Goal: Task Accomplishment & Management: Use online tool/utility

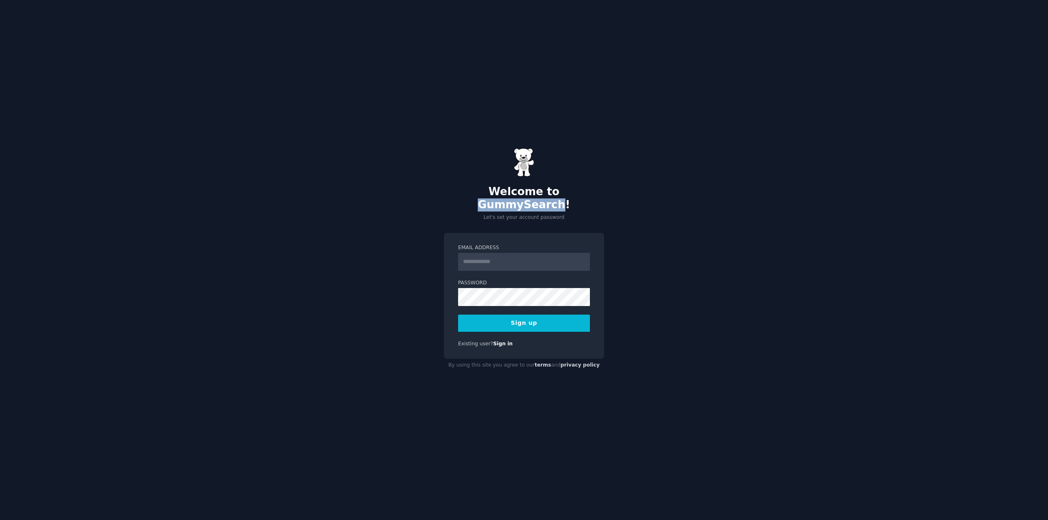
drag, startPoint x: 518, startPoint y: 199, endPoint x: 593, endPoint y: 200, distance: 74.5
click at [593, 200] on h2 "Welcome to GummySearch!" at bounding box center [524, 198] width 160 height 26
copy h2 "GummySearch"
click at [505, 259] on input "Email Address" at bounding box center [524, 262] width 132 height 18
paste input "**********"
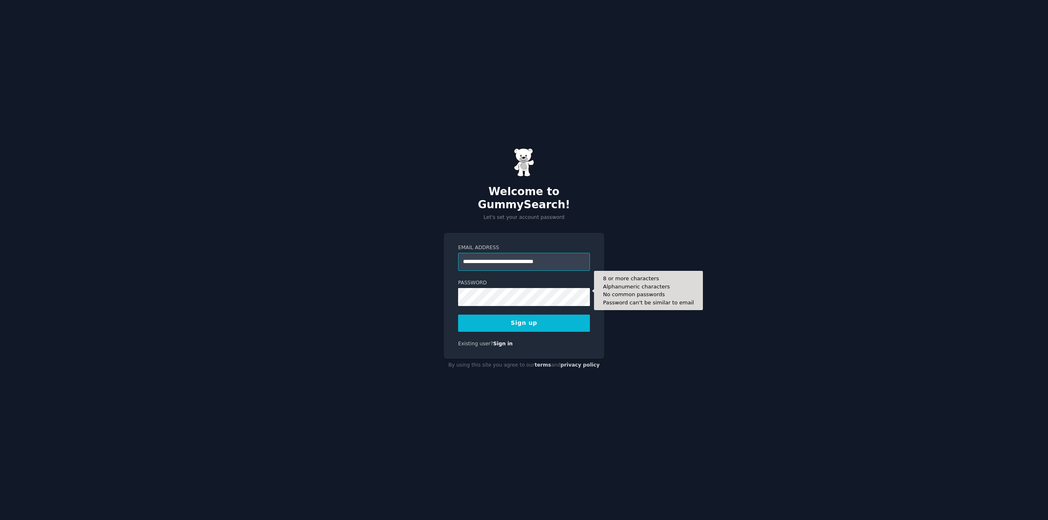
type input "**********"
click at [410, 293] on div "**********" at bounding box center [524, 260] width 1048 height 520
click at [527, 316] on button "Sign up" at bounding box center [524, 323] width 132 height 17
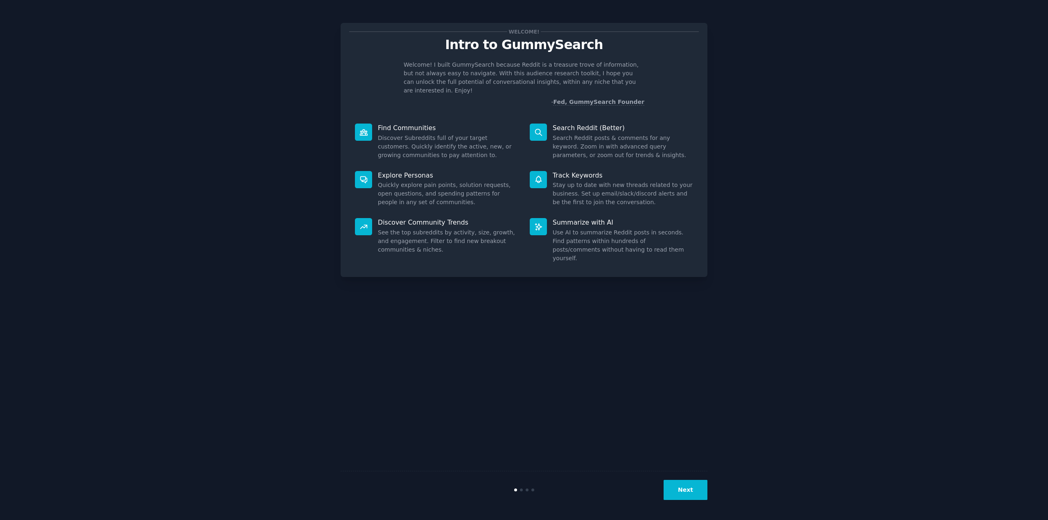
click at [690, 492] on button "Next" at bounding box center [685, 490] width 44 height 20
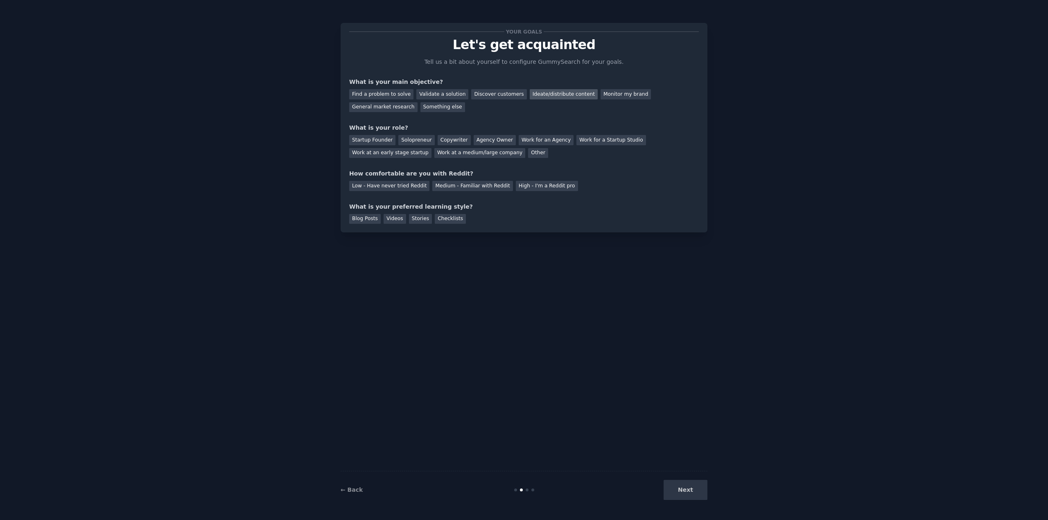
click at [548, 96] on div "Ideate/distribute content" at bounding box center [564, 94] width 68 height 10
click at [417, 102] on div "General market research" at bounding box center [383, 107] width 68 height 10
click at [530, 93] on div "Ideate/distribute content" at bounding box center [564, 94] width 68 height 10
click at [434, 156] on div "Work at a medium/large company" at bounding box center [479, 153] width 91 height 10
click at [404, 187] on div "Low - Have never tried Reddit" at bounding box center [389, 186] width 80 height 10
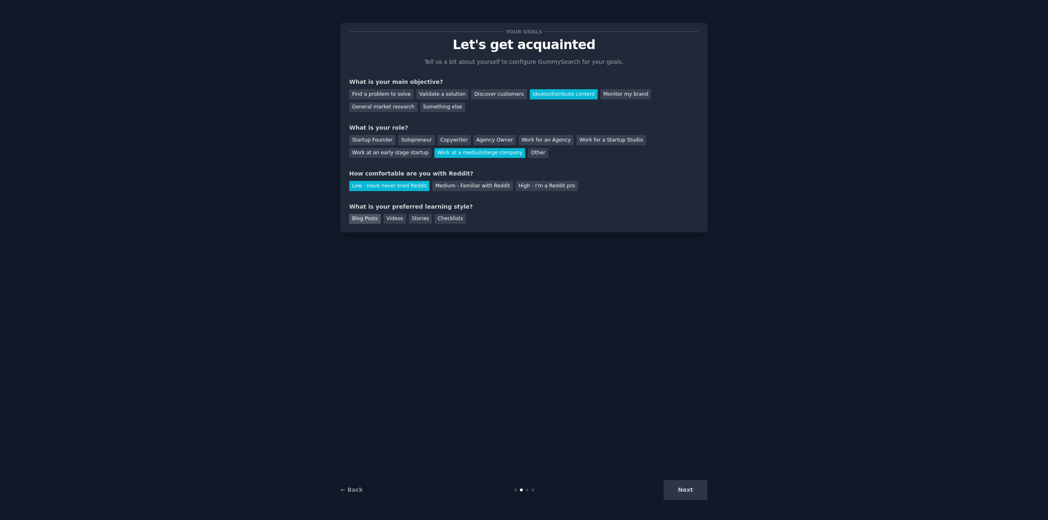
click at [362, 222] on div "Blog Posts" at bounding box center [365, 219] width 32 height 10
click at [385, 219] on div "Videos" at bounding box center [395, 219] width 23 height 10
click at [687, 493] on button "Next" at bounding box center [685, 490] width 44 height 20
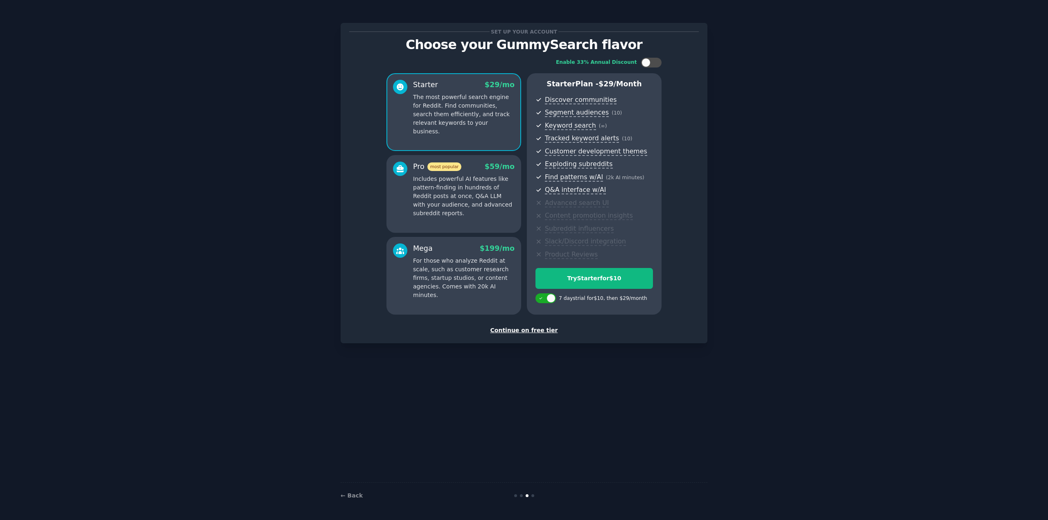
click at [538, 332] on div "Continue on free tier" at bounding box center [524, 330] width 350 height 9
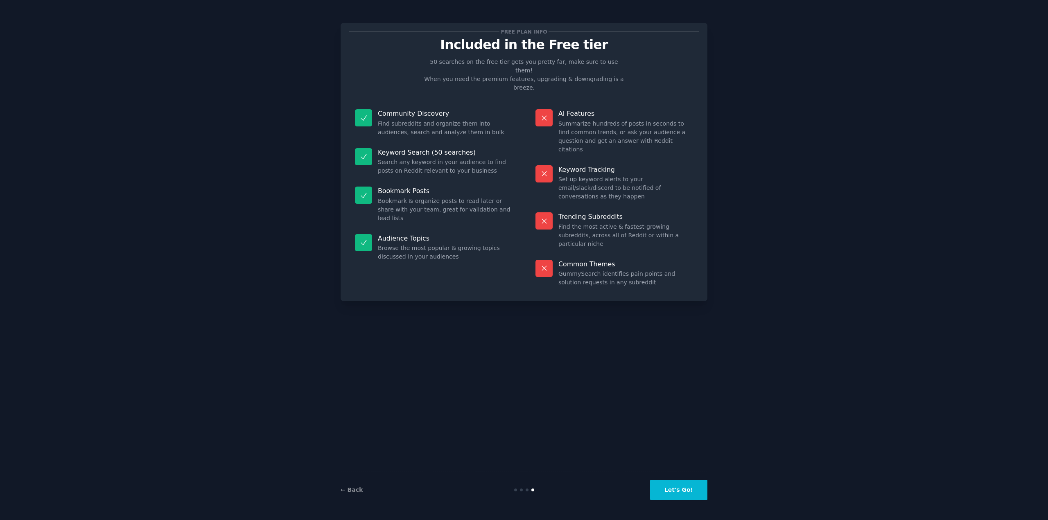
click at [674, 492] on button "Let's Go!" at bounding box center [678, 490] width 57 height 20
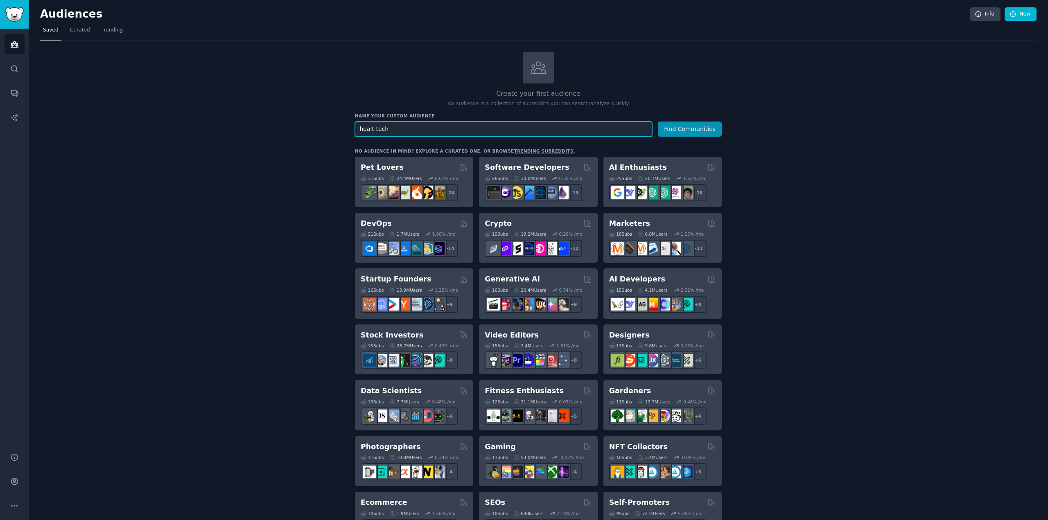
type input "healt tech"
click at [658, 122] on button "Find Communities" at bounding box center [690, 129] width 64 height 15
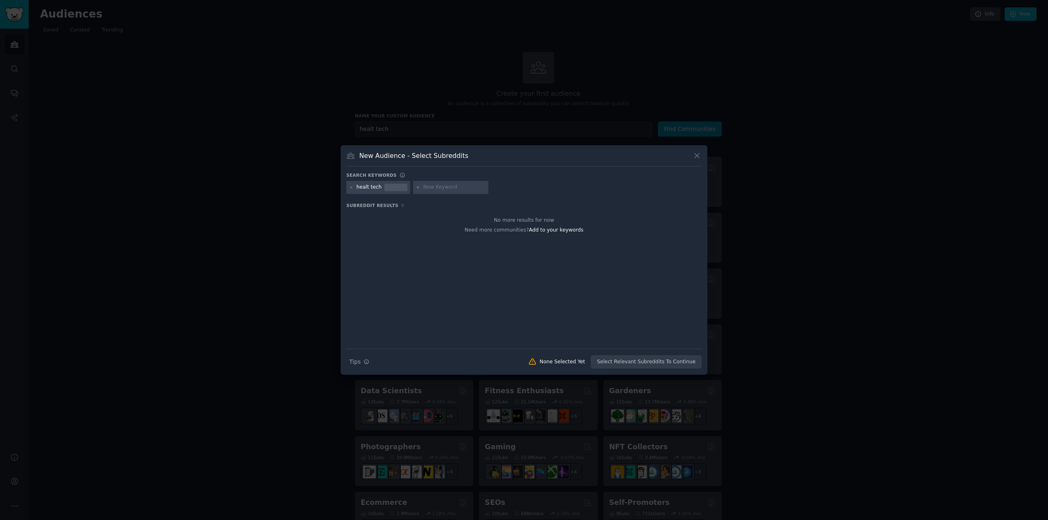
click at [698, 156] on icon at bounding box center [697, 155] width 9 height 9
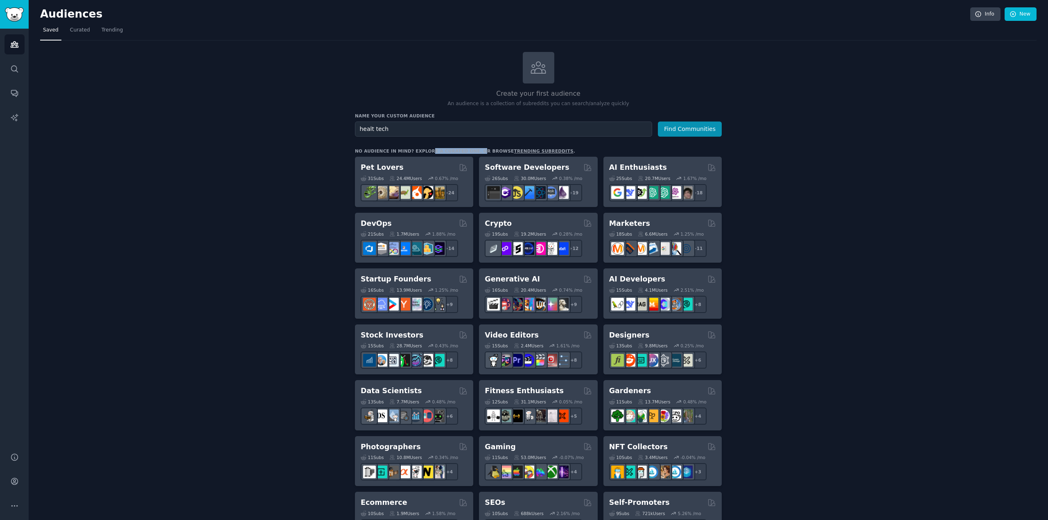
drag, startPoint x: 428, startPoint y: 151, endPoint x: 465, endPoint y: 149, distance: 36.9
click at [465, 149] on div "No audience in mind? Explore a curated one, or browse trending subreddits ." at bounding box center [465, 151] width 220 height 6
click at [77, 34] on span "Curated" at bounding box center [80, 30] width 20 height 7
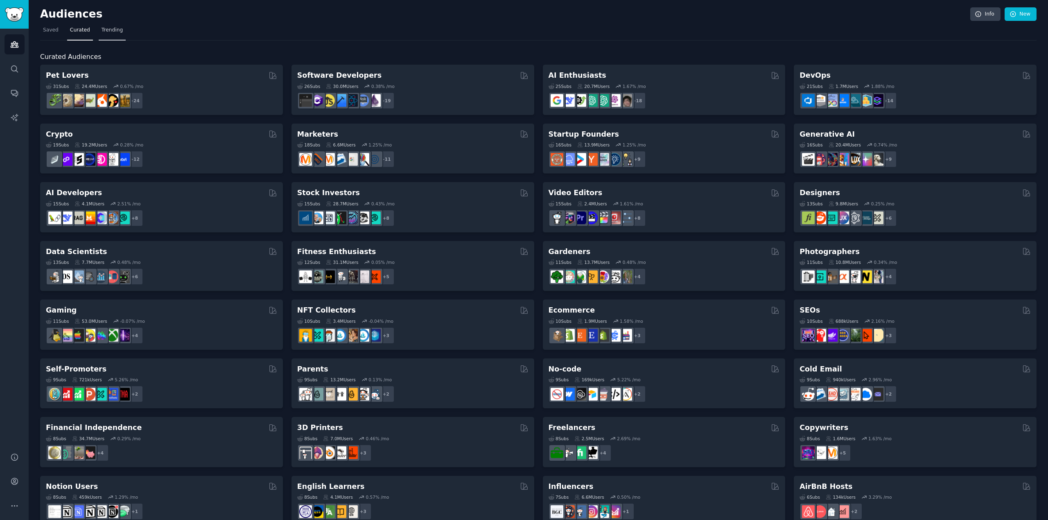
click at [107, 30] on span "Trending" at bounding box center [112, 30] width 21 height 7
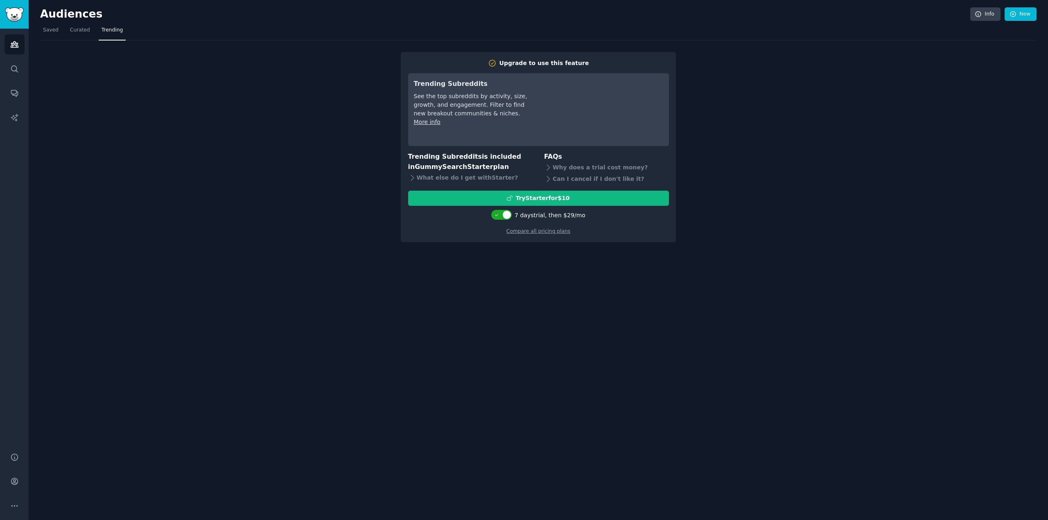
click at [62, 34] on nav "Saved Curated Trending" at bounding box center [538, 32] width 996 height 17
